Goal: Task Accomplishment & Management: Use online tool/utility

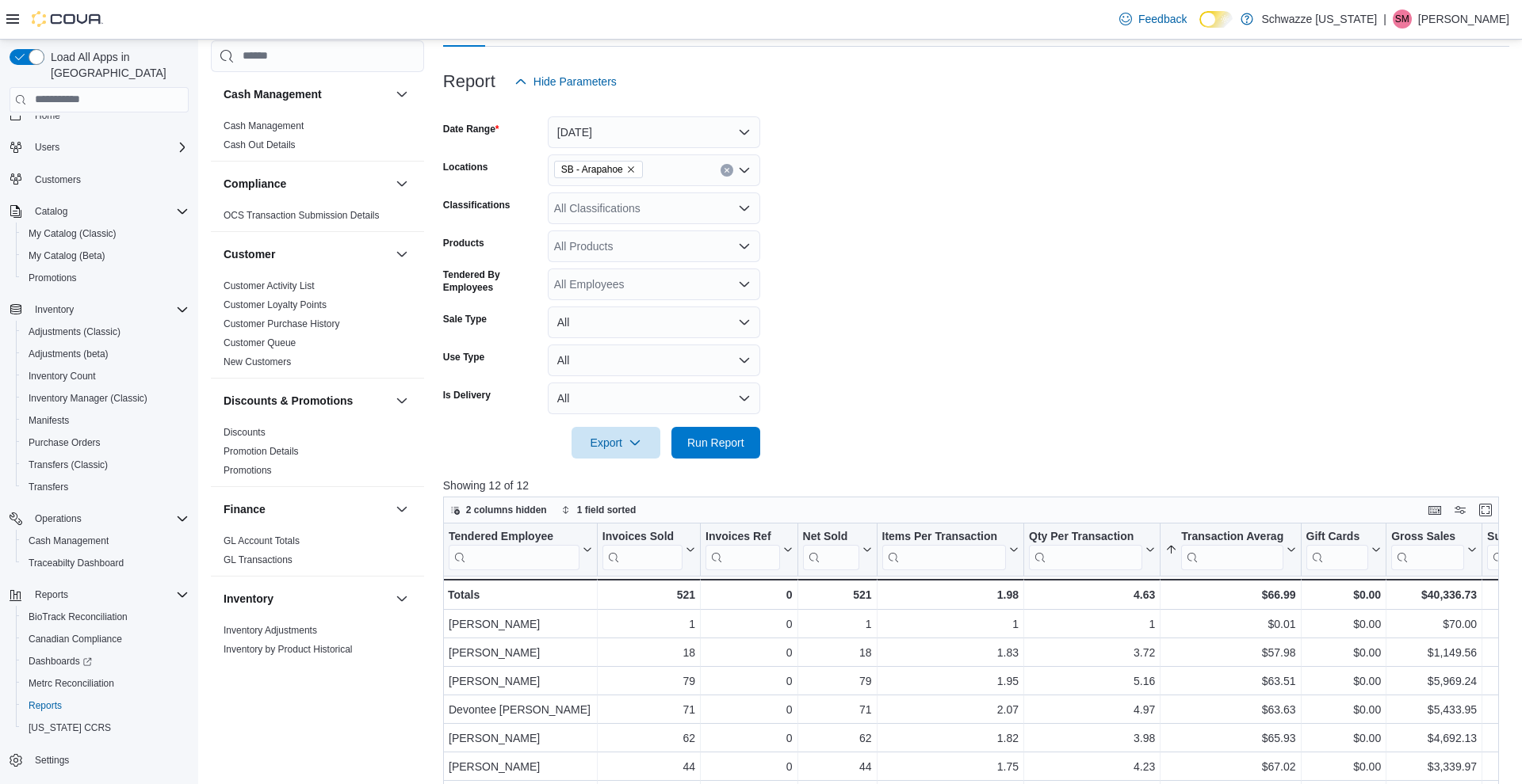
scroll to position [160, 0]
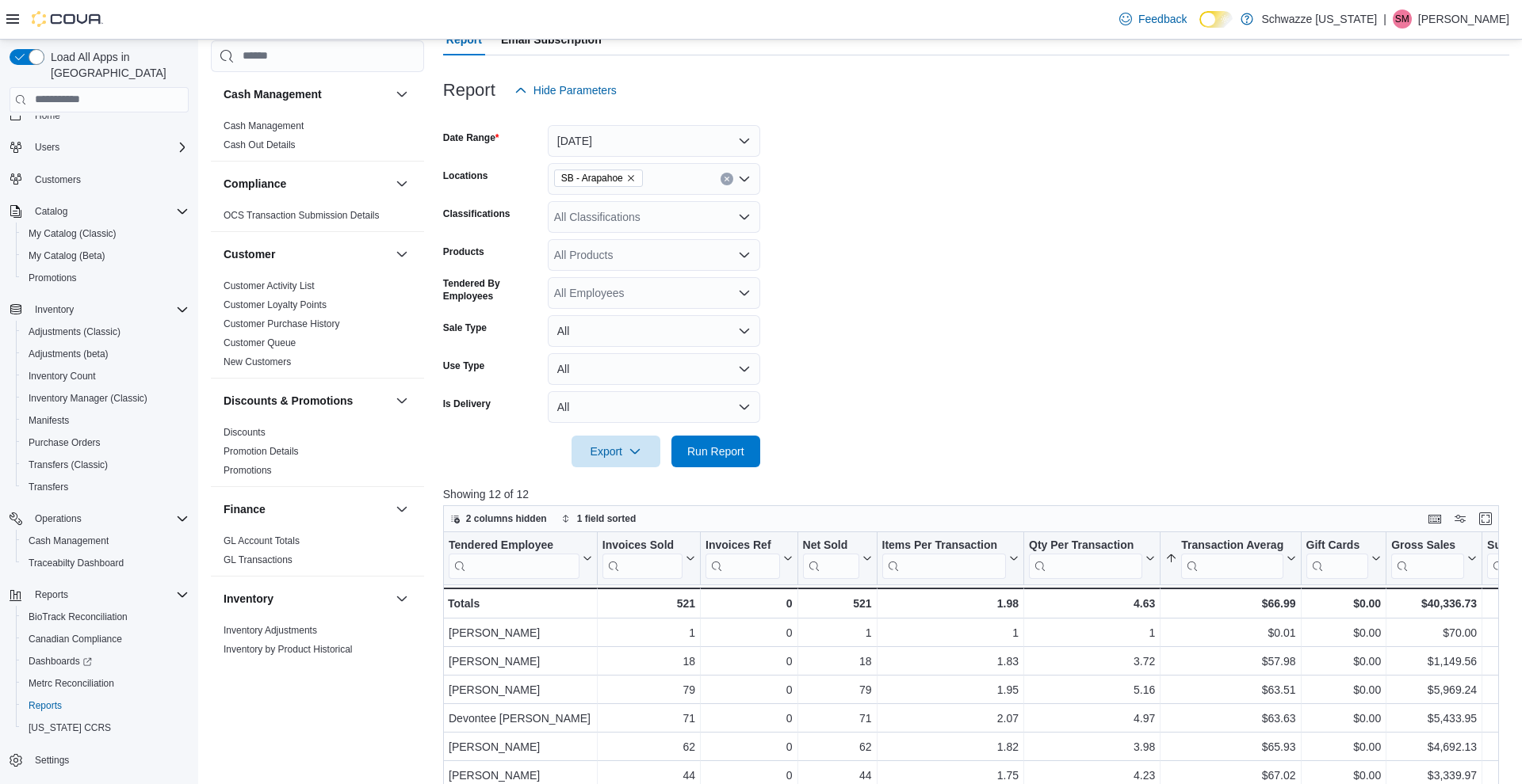
click at [637, 292] on div "All Employees" at bounding box center [654, 293] width 213 height 32
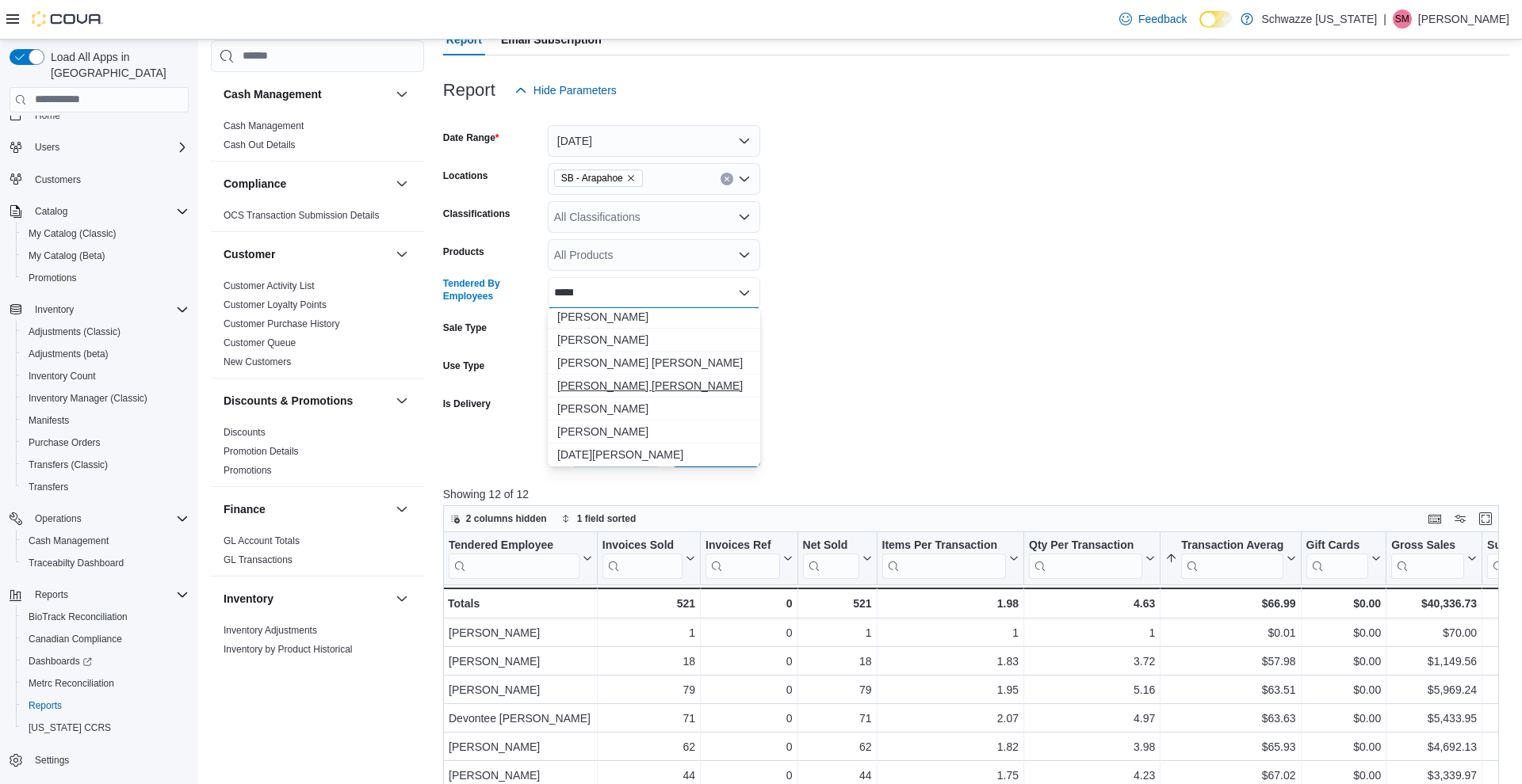
scroll to position [0, 0]
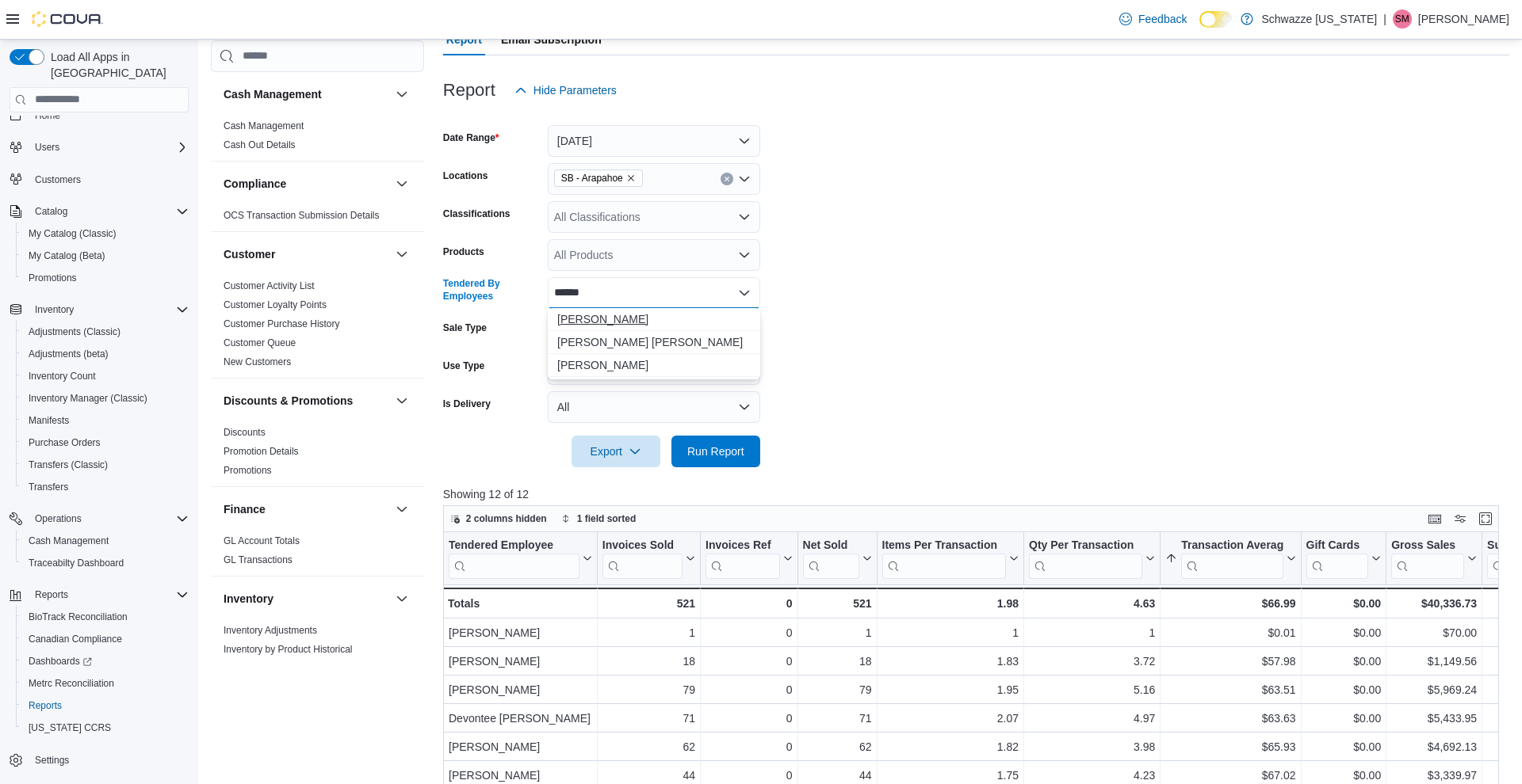
type input "*****"
click at [610, 321] on span "[PERSON_NAME]" at bounding box center [654, 319] width 193 height 16
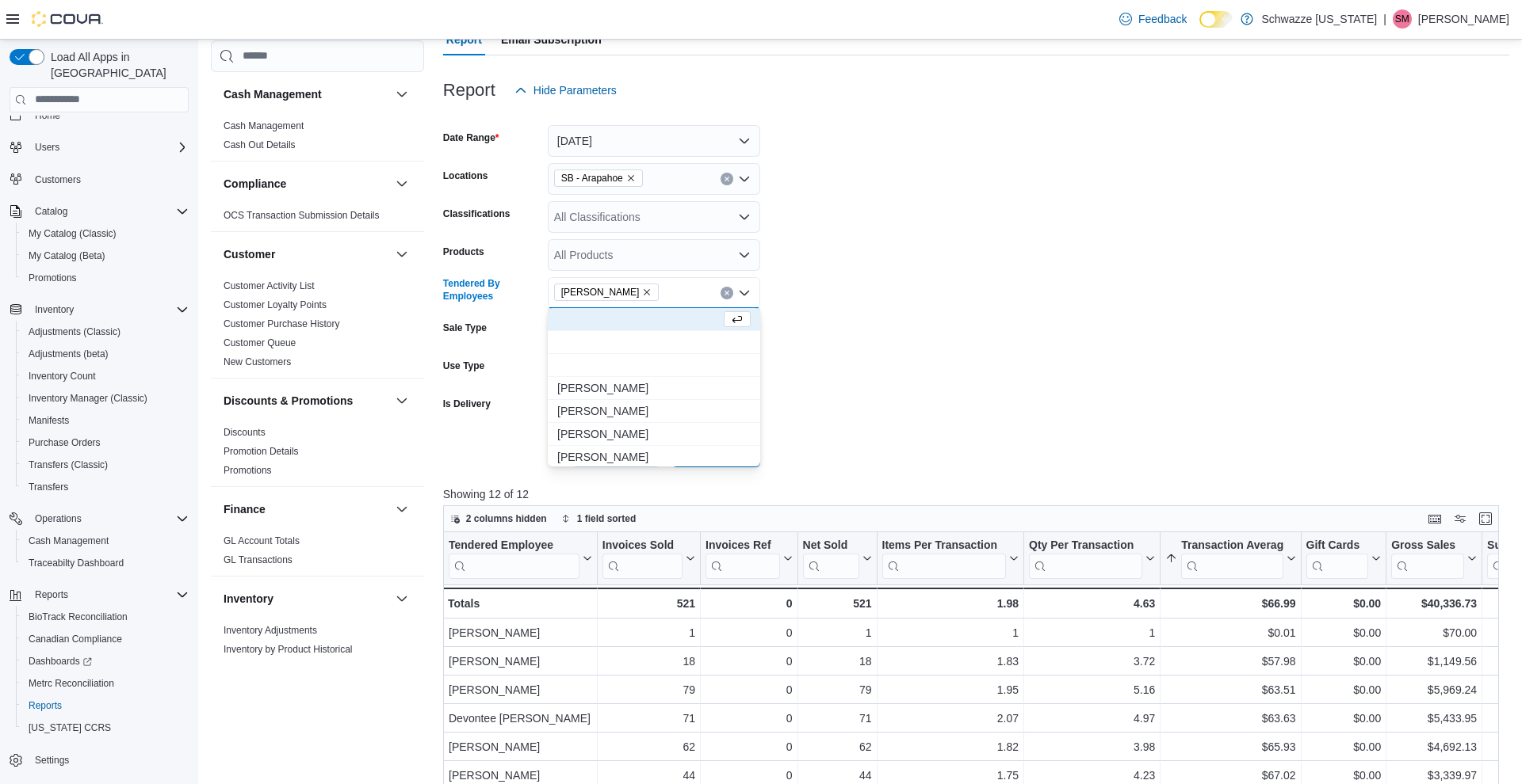
click at [931, 386] on form "Date Range [DATE] Locations SB - Arapahoe Classifications All Classifications P…" at bounding box center [976, 286] width 1066 height 361
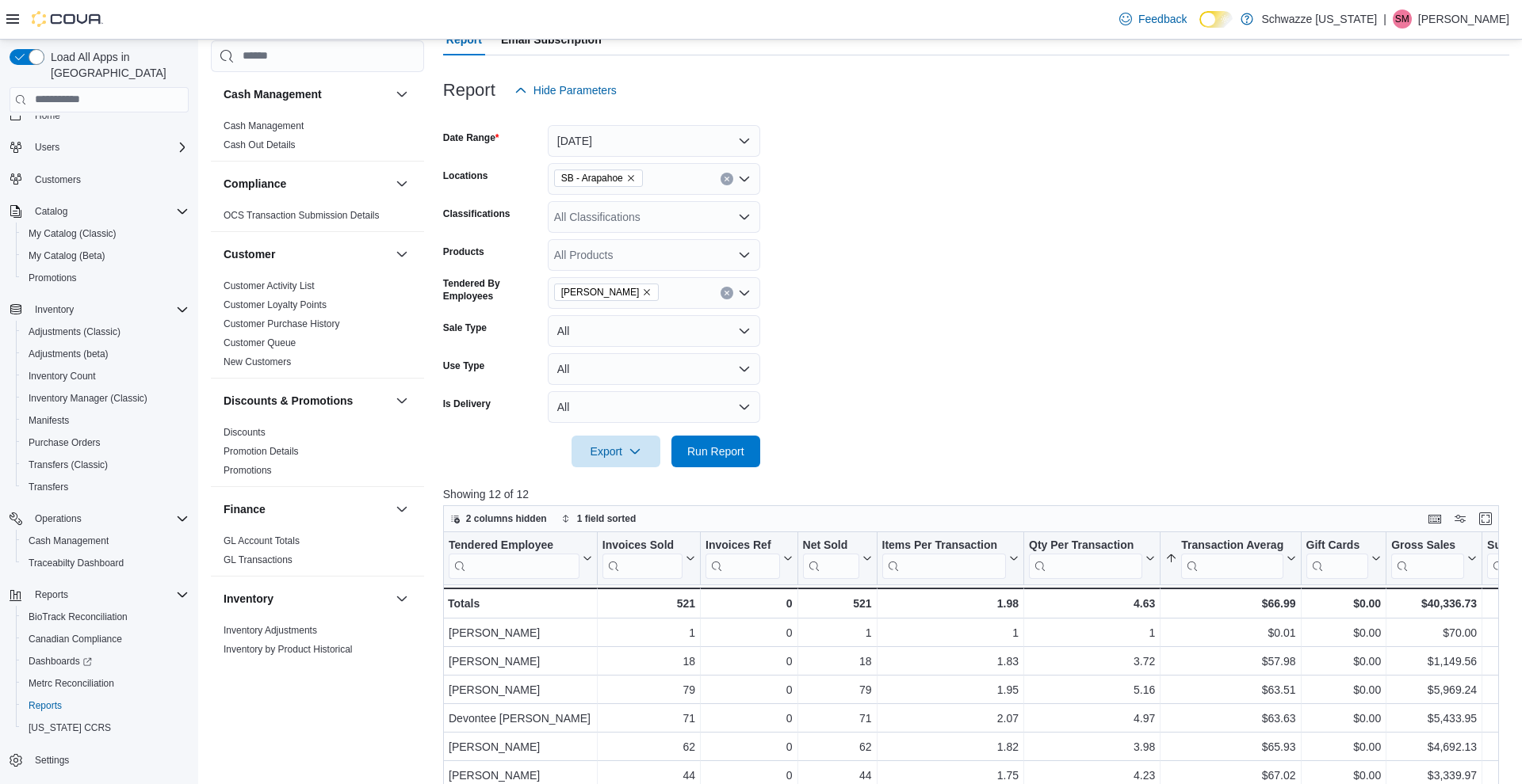
click at [594, 146] on button "[DATE]" at bounding box center [654, 141] width 213 height 32
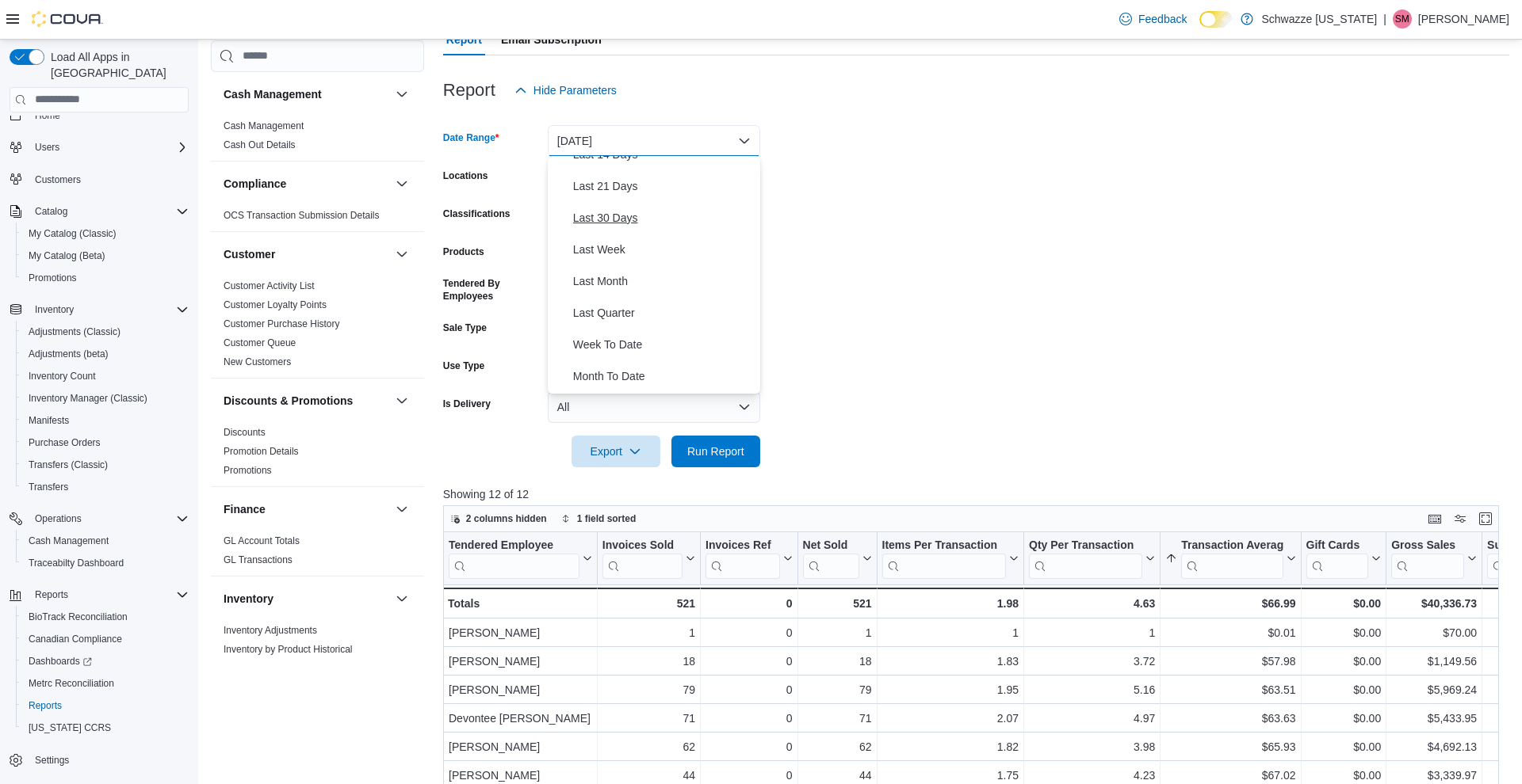
click at [609, 213] on span "Last 30 Days" at bounding box center [663, 218] width 181 height 19
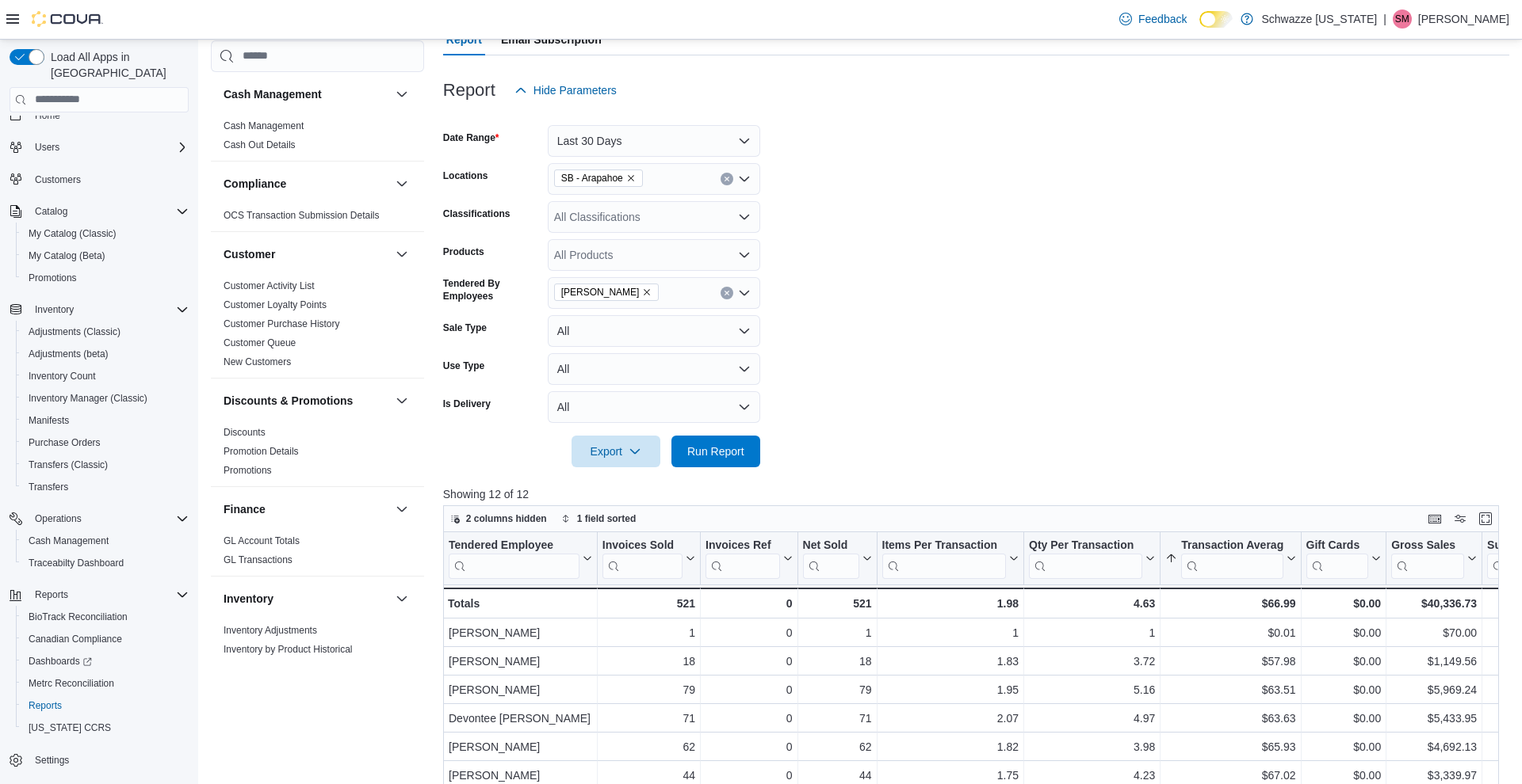
click at [721, 434] on div at bounding box center [976, 429] width 1066 height 12
click at [724, 451] on span "Run Report" at bounding box center [716, 451] width 57 height 16
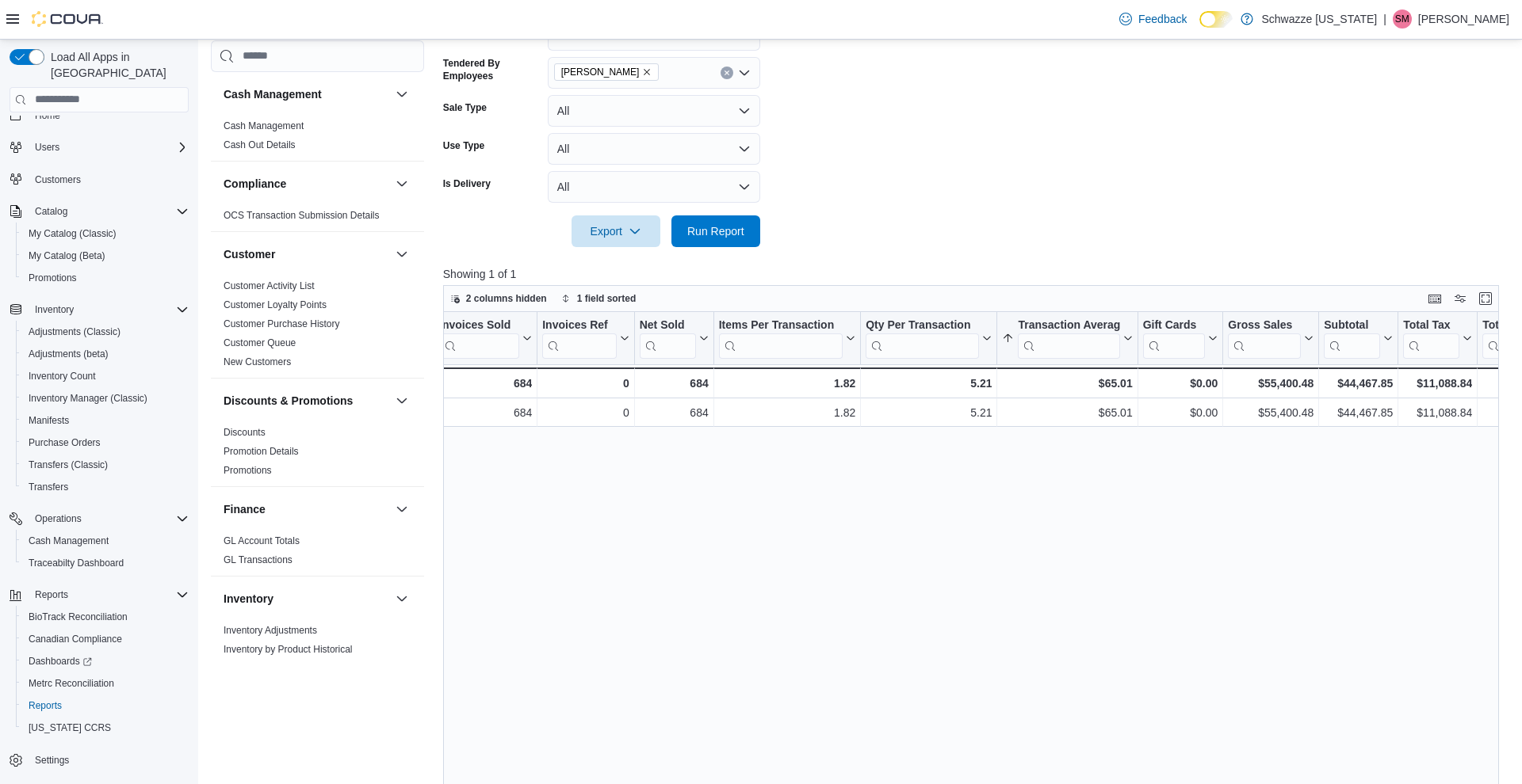
scroll to position [0, 147]
click at [644, 75] on icon "Remove Kayla Schilffarth from selection in this group" at bounding box center [647, 72] width 10 height 10
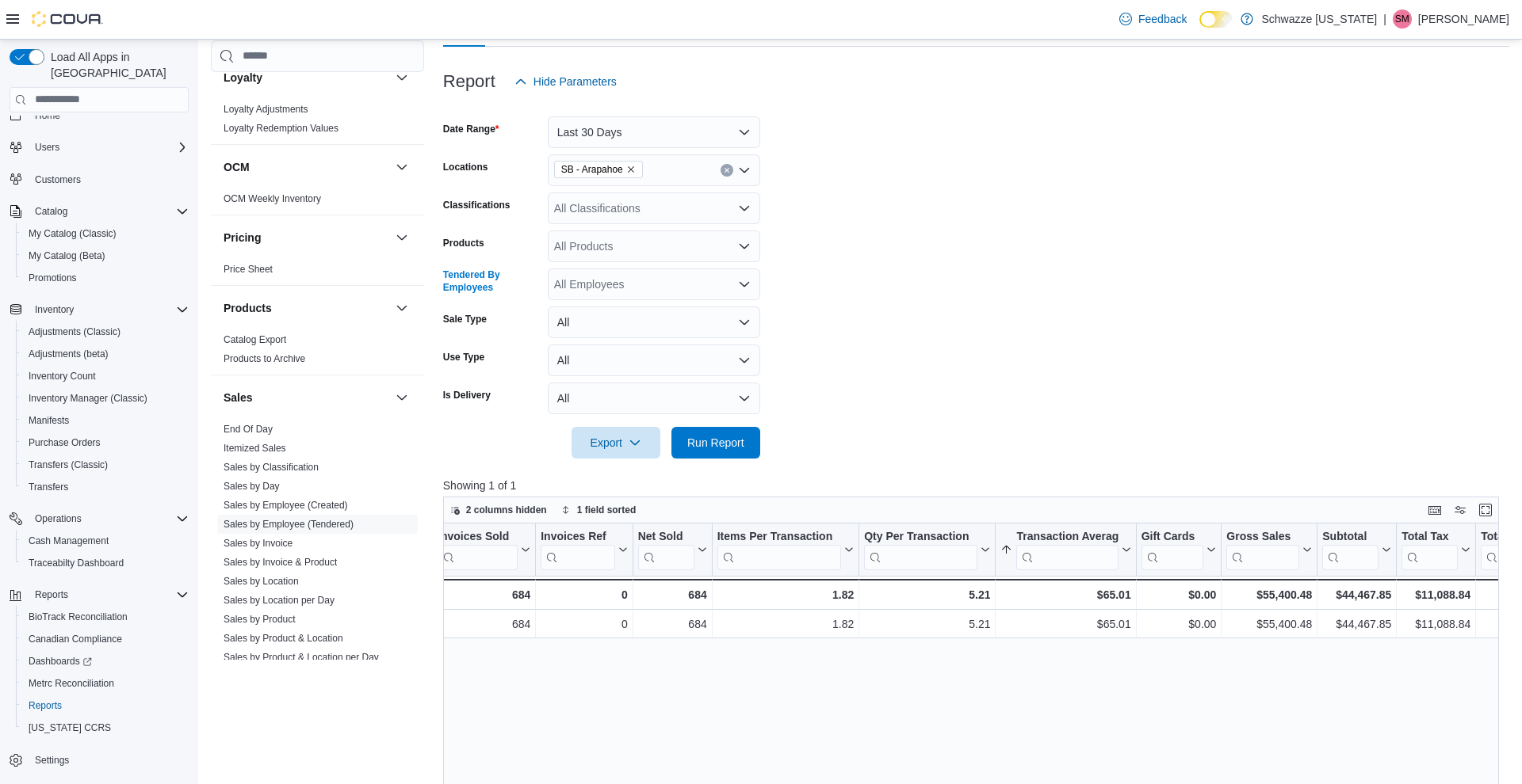
scroll to position [815, 0]
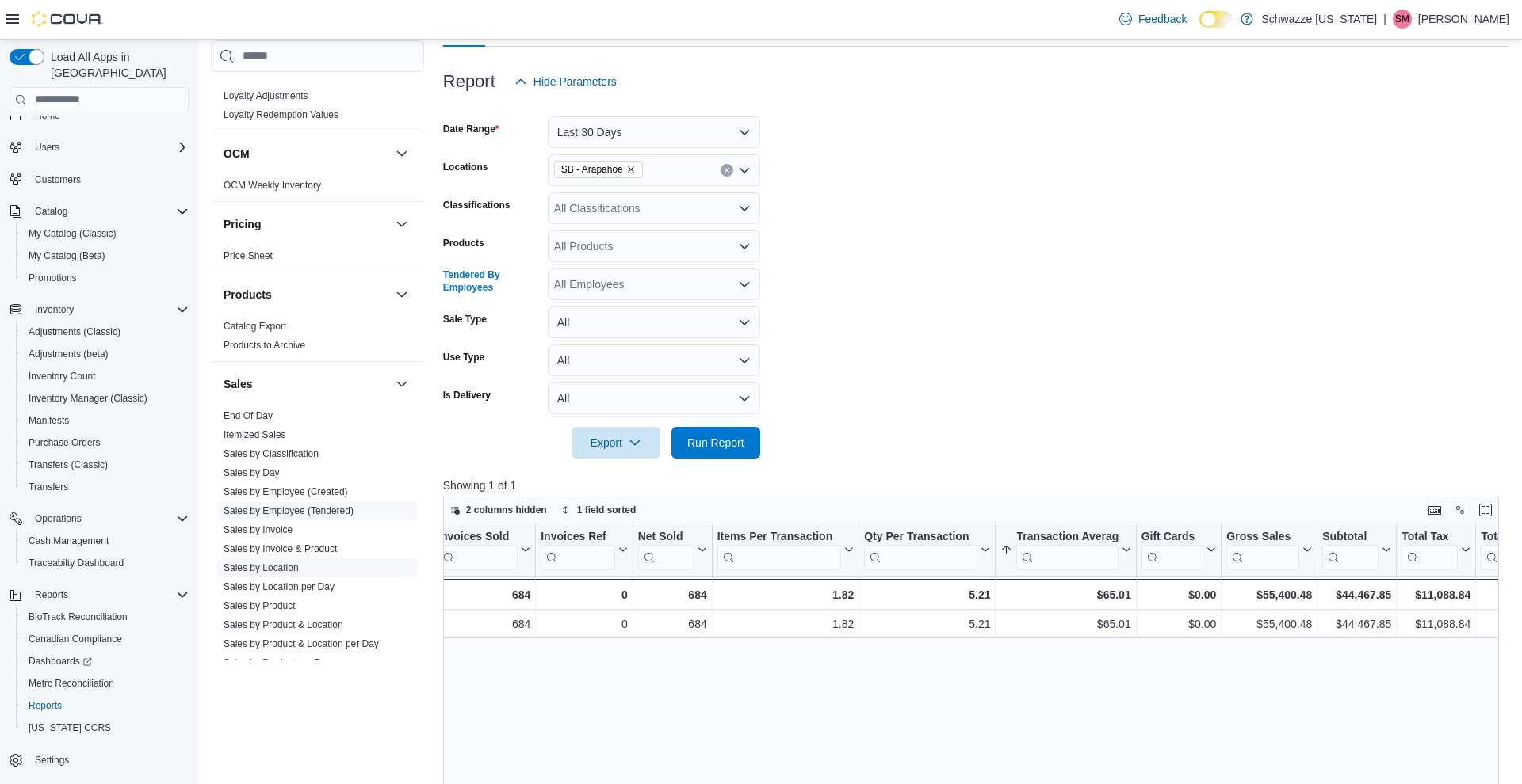
click at [273, 569] on link "Sales by Location" at bounding box center [261, 568] width 76 height 11
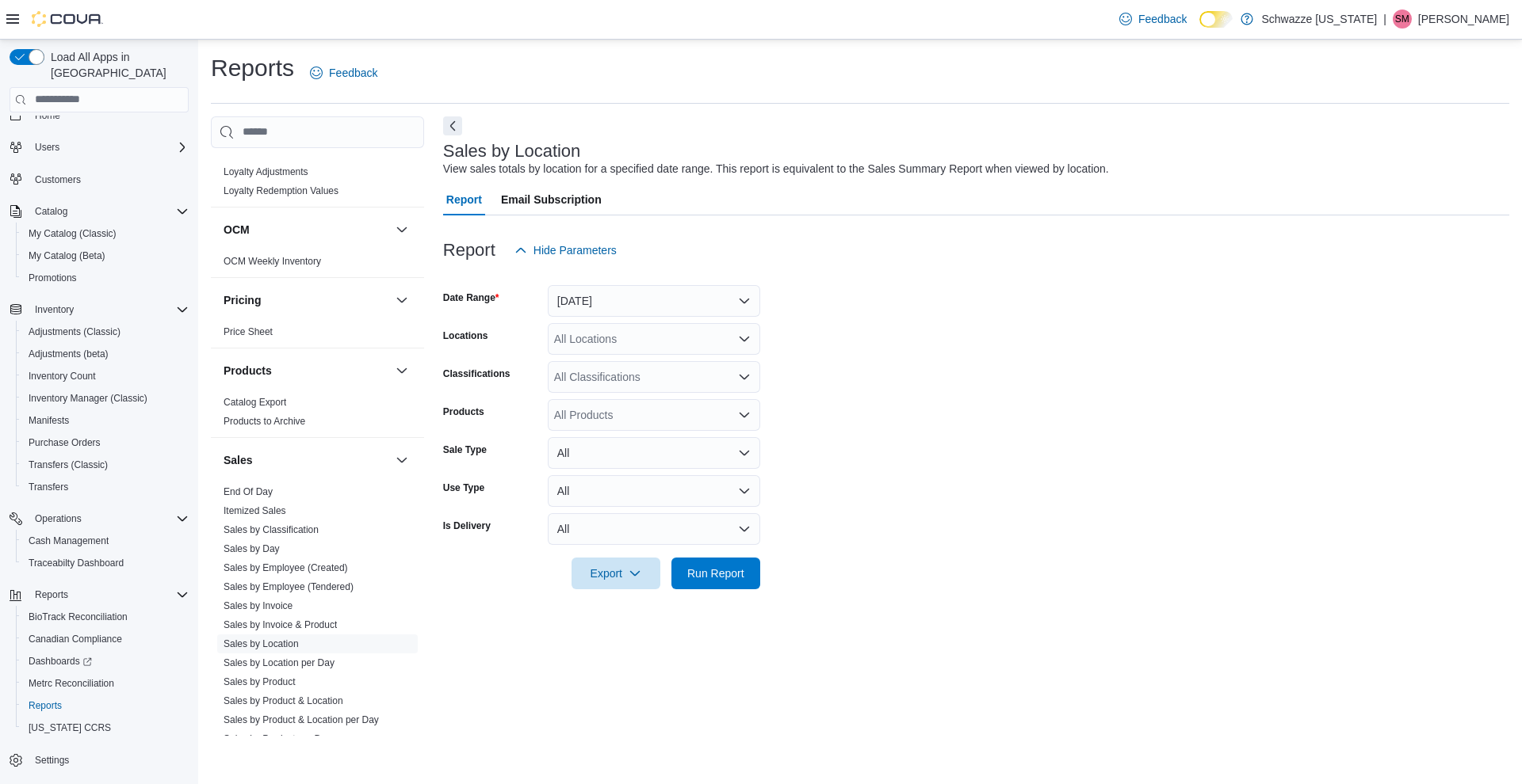
click at [579, 297] on button "[DATE]" at bounding box center [654, 301] width 213 height 32
click at [610, 433] on span "Last Month" at bounding box center [663, 442] width 181 height 19
click at [736, 336] on div "All Locations" at bounding box center [654, 339] width 213 height 32
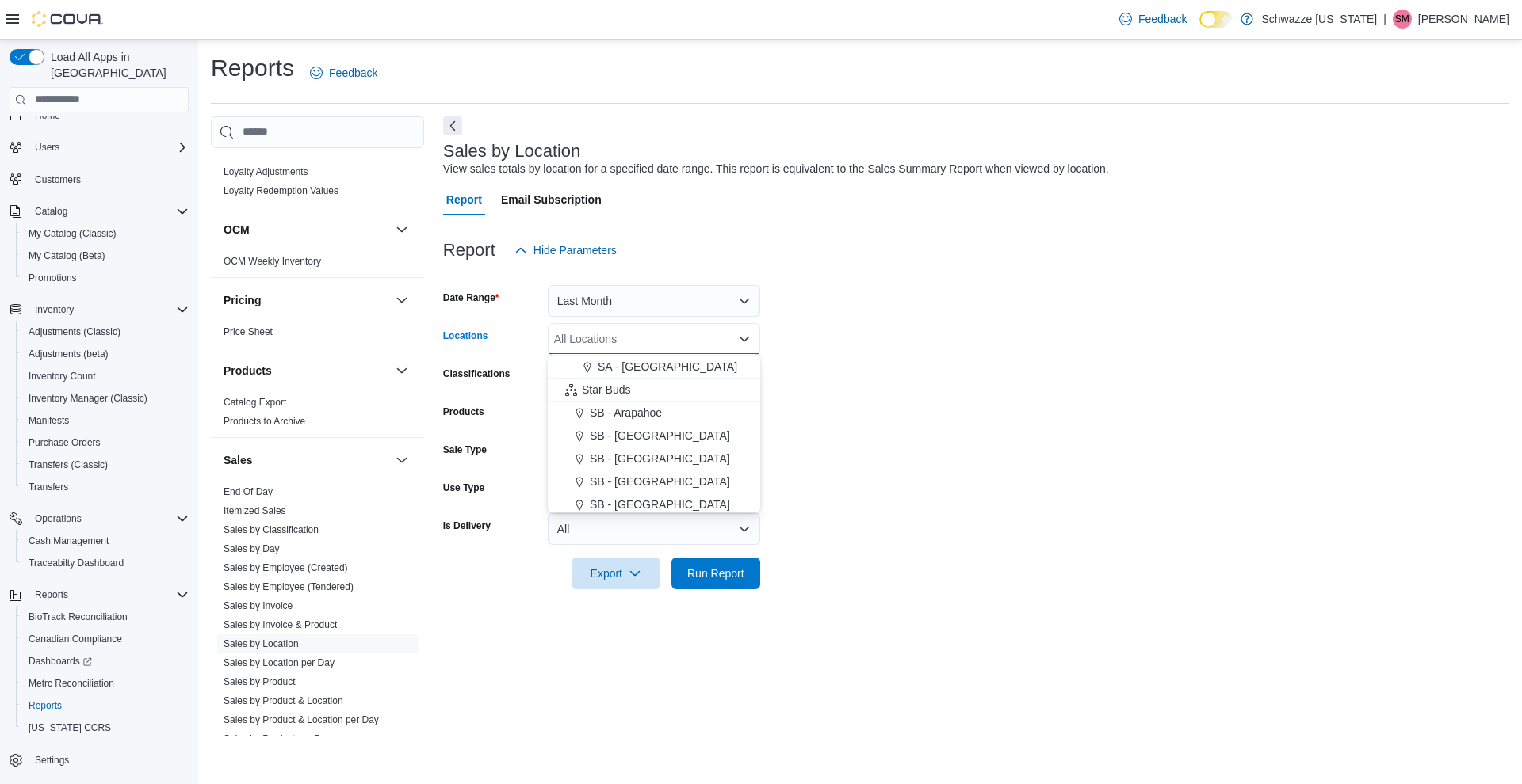
scroll to position [114, 0]
click at [639, 413] on span "SB - Arapahoe" at bounding box center [625, 412] width 72 height 16
click at [714, 570] on span "Run Report" at bounding box center [716, 572] width 57 height 16
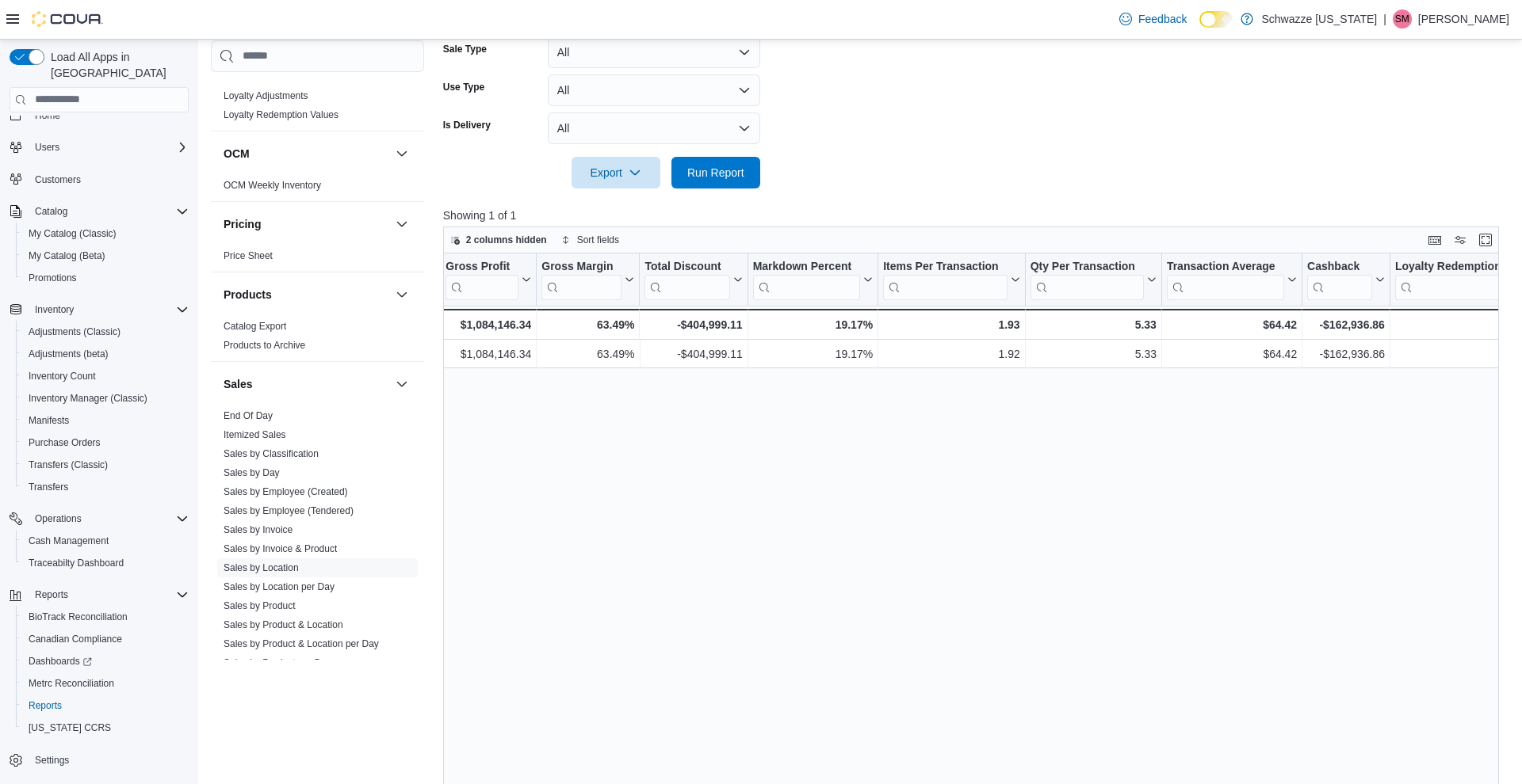
scroll to position [0, 938]
